Goal: Information Seeking & Learning: Learn about a topic

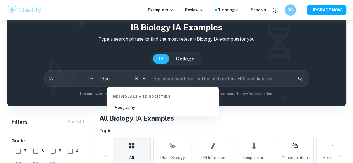
click at [123, 107] on li "Geography" at bounding box center [162, 107] width 107 height 13
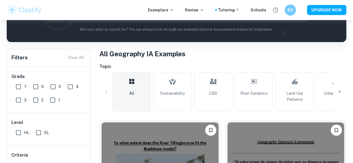
scroll to position [163, 0]
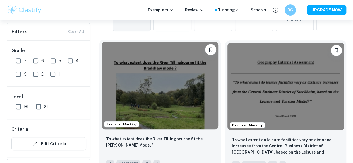
type input "Geography"
click at [156, 83] on img at bounding box center [160, 86] width 117 height 88
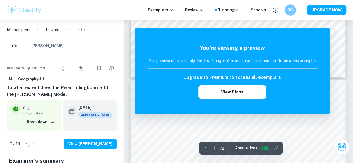
scroll to position [252, 0]
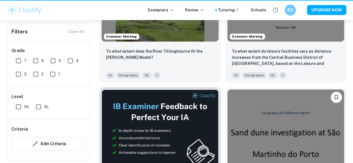
scroll to position [163, 0]
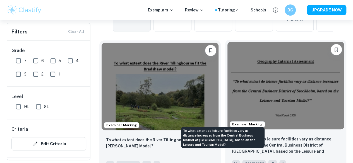
click at [232, 136] on p "To what extent do leisure facilities vary as distance increases from the Centra…" at bounding box center [286, 145] width 108 height 19
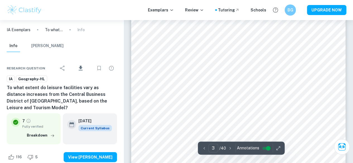
scroll to position [794, 0]
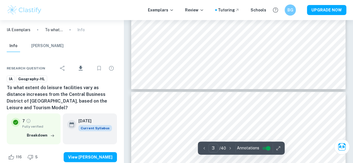
type input "4"
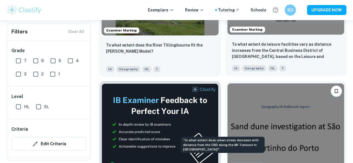
scroll to position [259, 0]
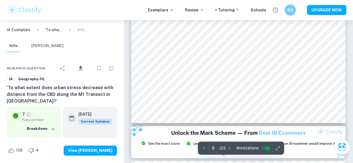
scroll to position [2418, 0]
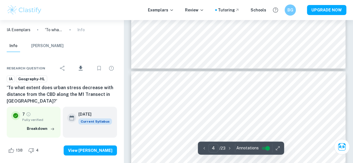
type input "3"
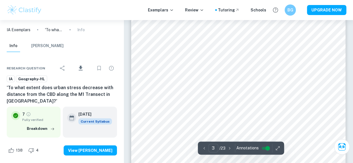
scroll to position [778, 0]
